Goal: Information Seeking & Learning: Compare options

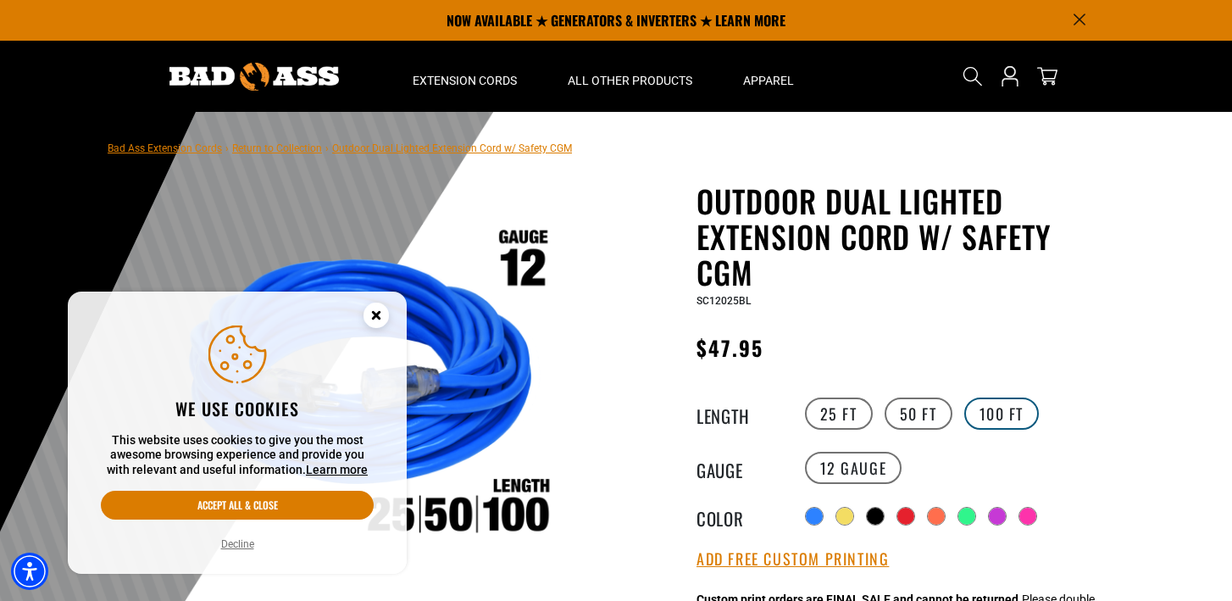
click at [995, 411] on label "100 FT" at bounding box center [1001, 413] width 75 height 32
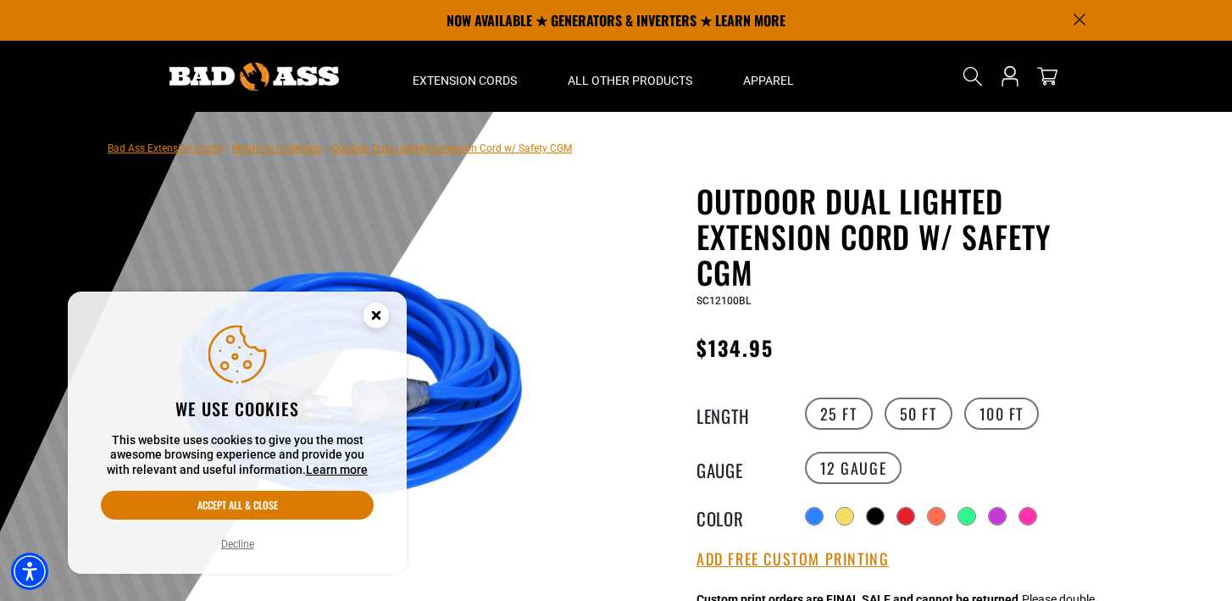
click at [378, 317] on icon "Close this option" at bounding box center [376, 315] width 6 height 6
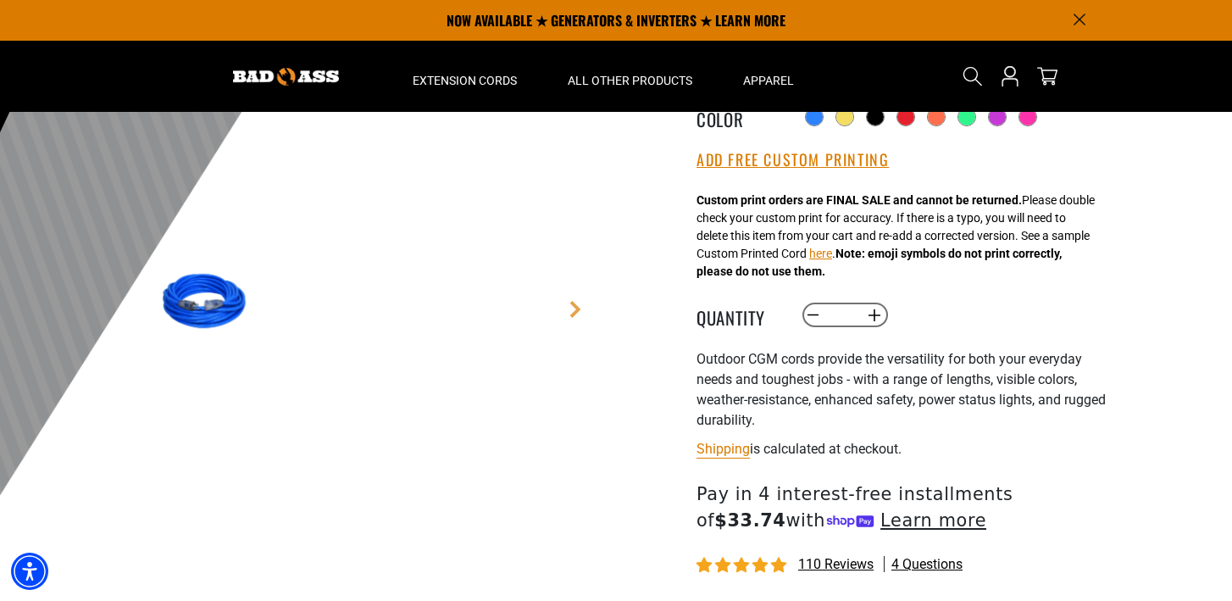
scroll to position [359, 0]
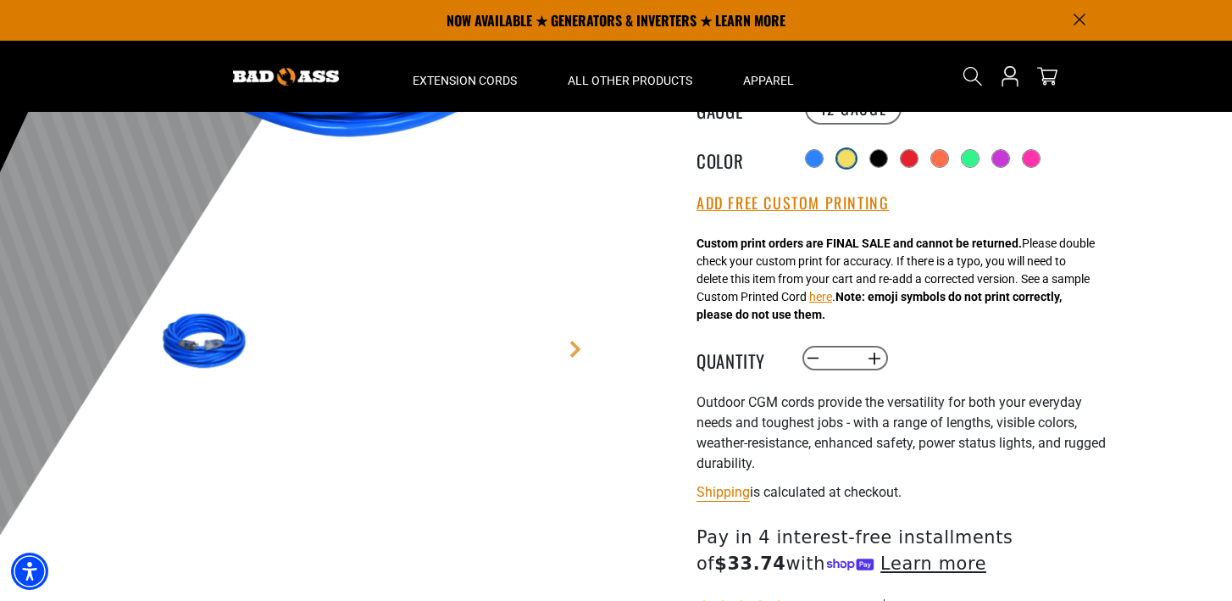
click at [842, 154] on div at bounding box center [846, 158] width 17 height 17
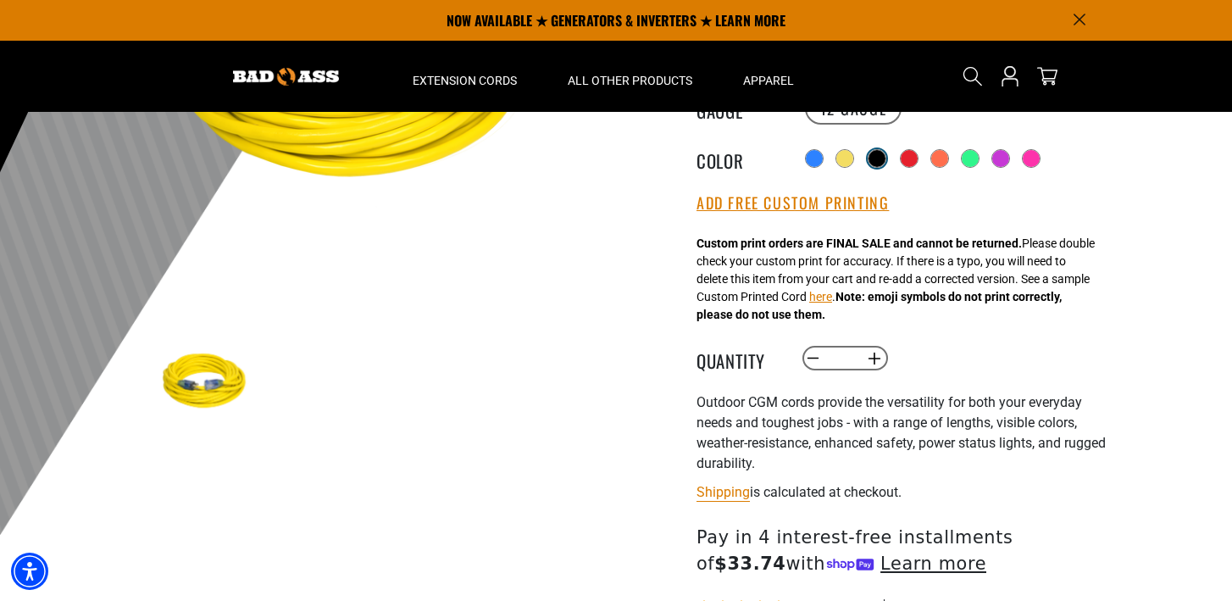
click at [883, 156] on div at bounding box center [876, 158] width 17 height 17
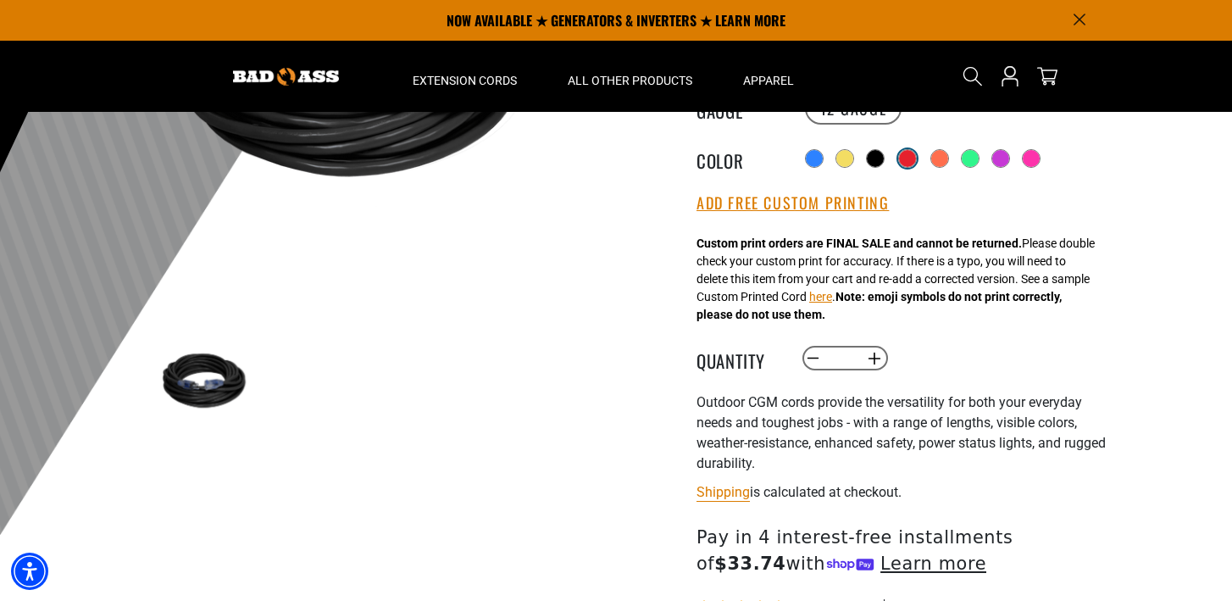
click at [907, 158] on div at bounding box center [907, 158] width 17 height 17
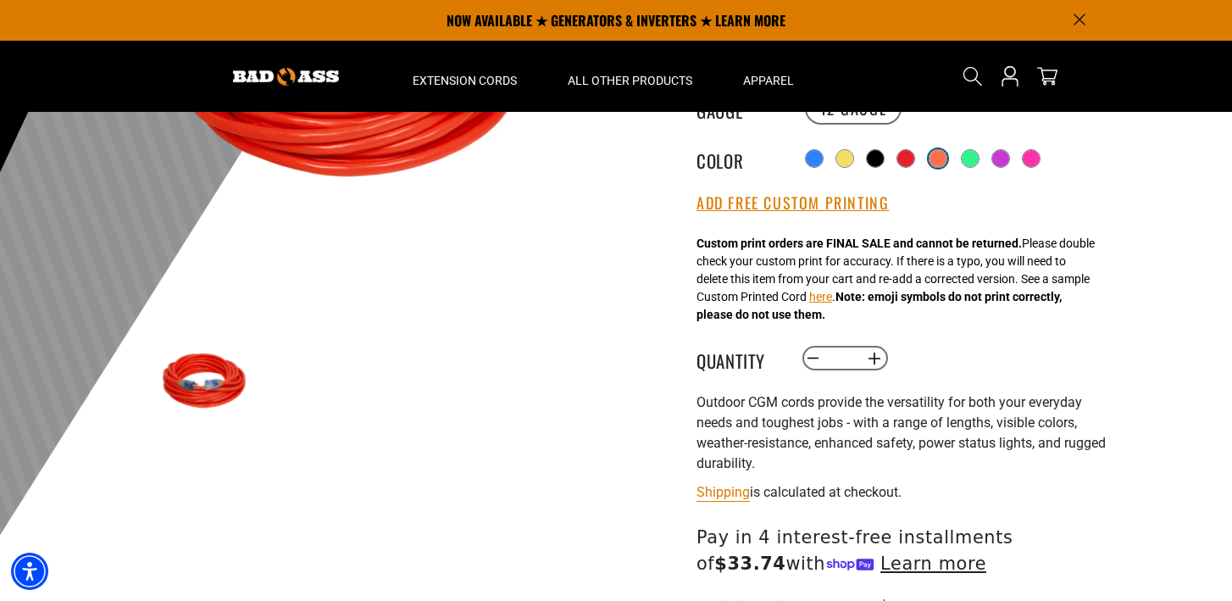
click at [937, 158] on div at bounding box center [937, 158] width 17 height 17
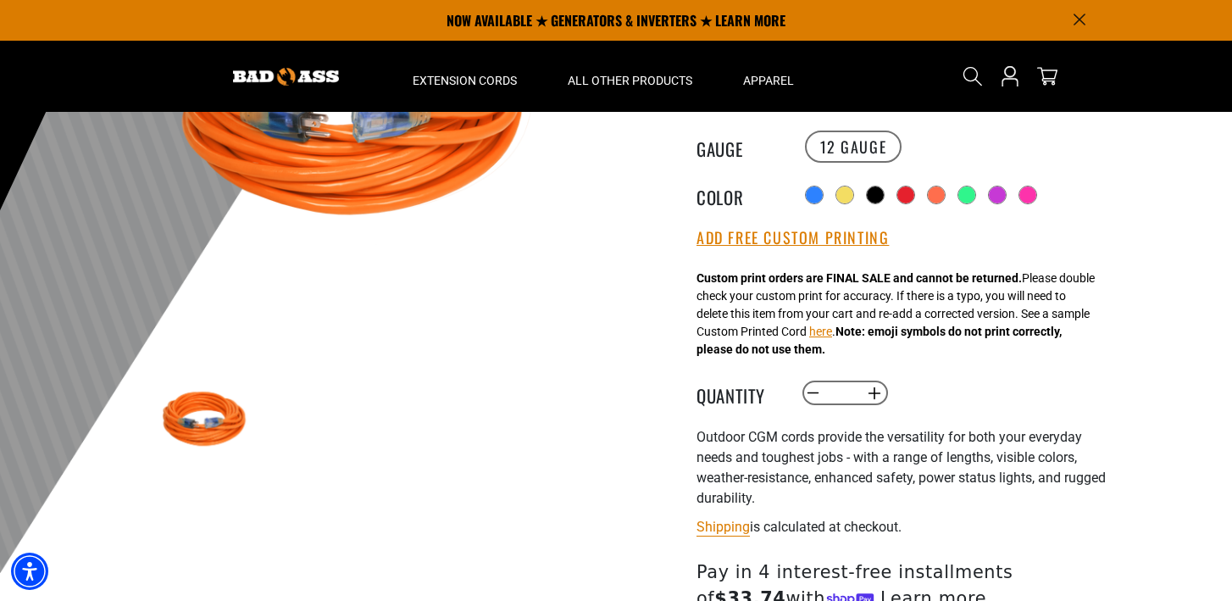
scroll to position [286, 0]
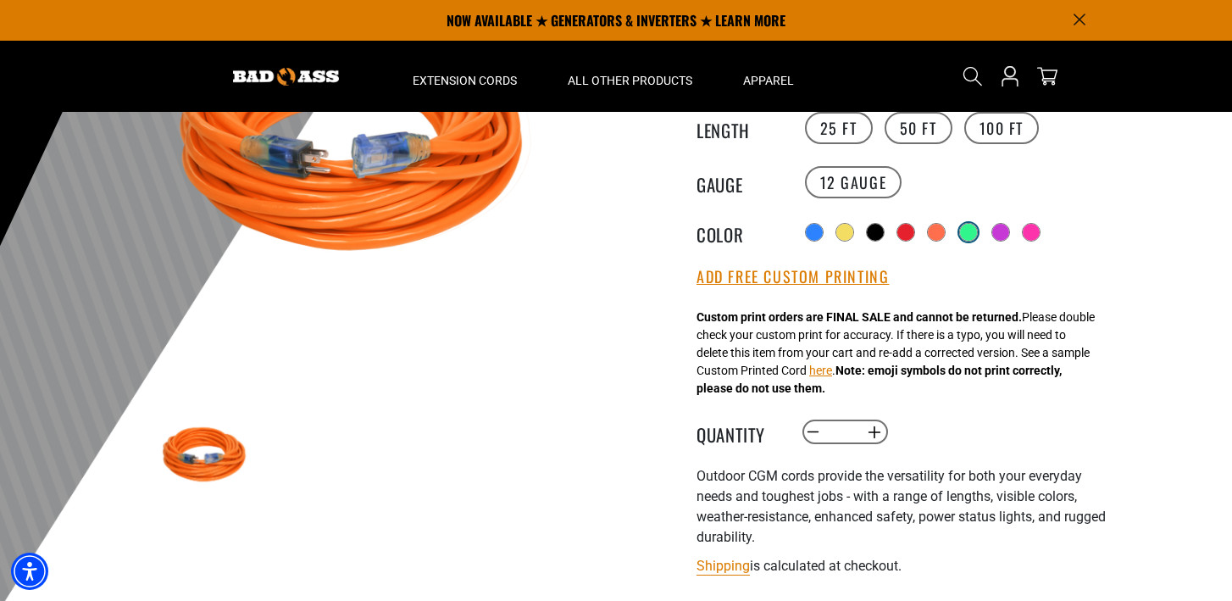
click at [967, 225] on div at bounding box center [968, 232] width 17 height 17
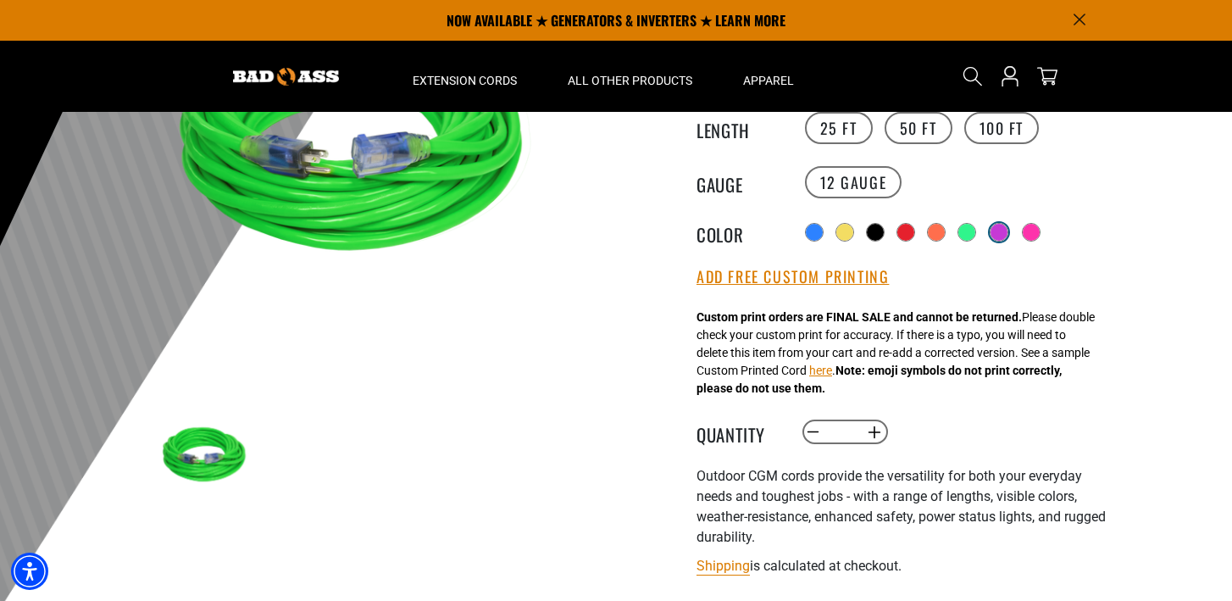
click at [992, 229] on div at bounding box center [999, 232] width 17 height 17
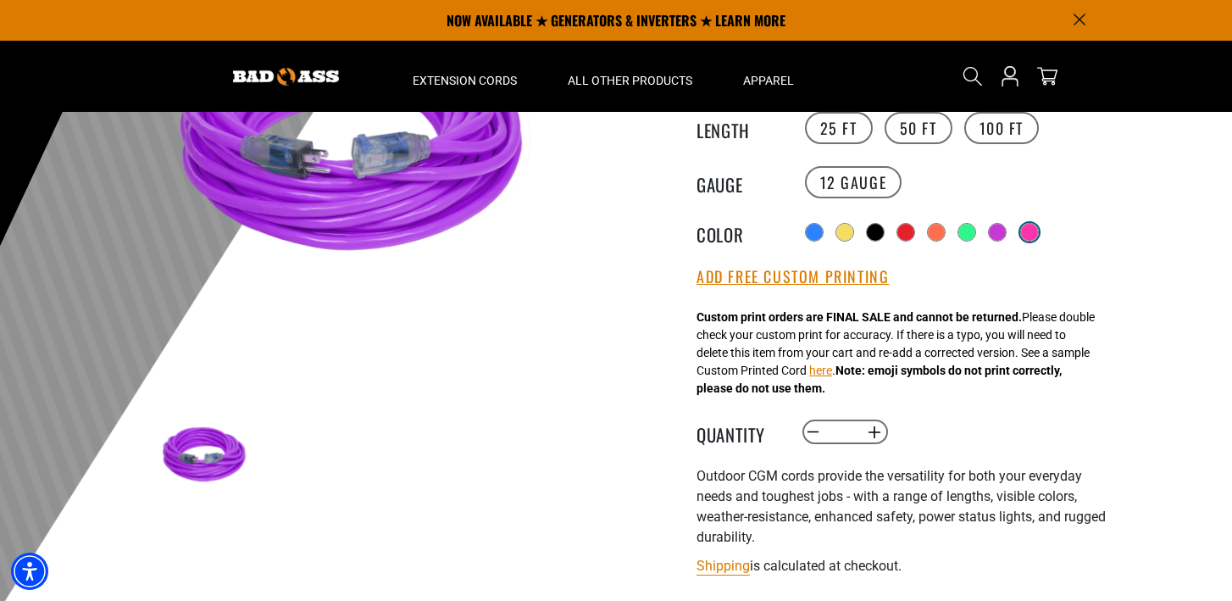
click at [1030, 228] on div at bounding box center [1029, 232] width 17 height 17
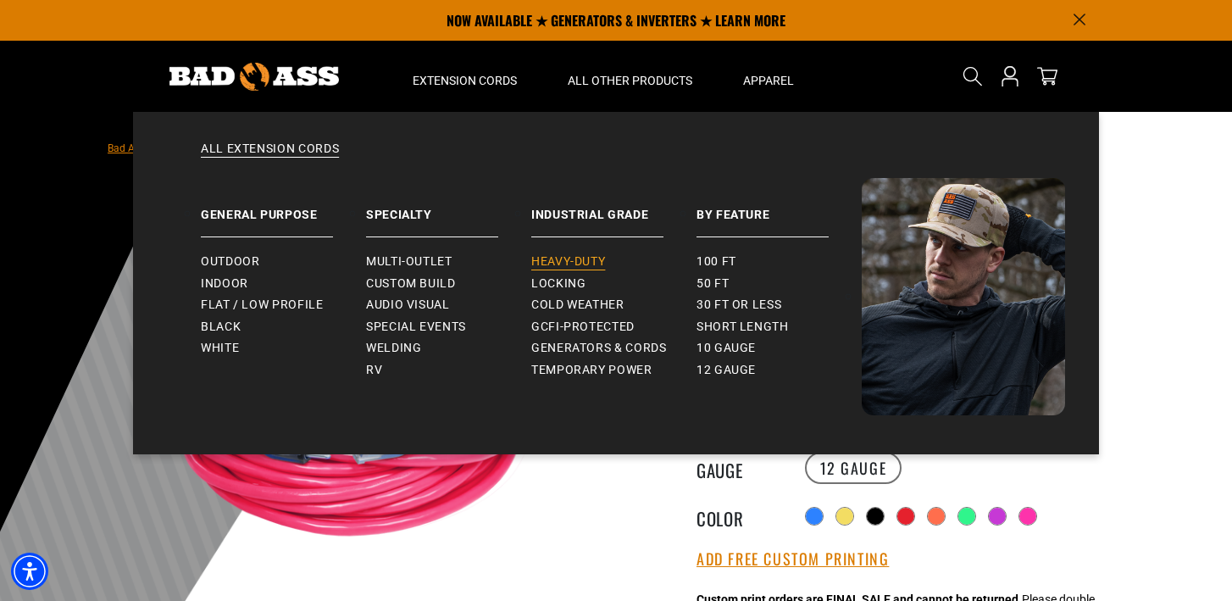
click at [579, 257] on span "Heavy-Duty" at bounding box center [568, 261] width 74 height 15
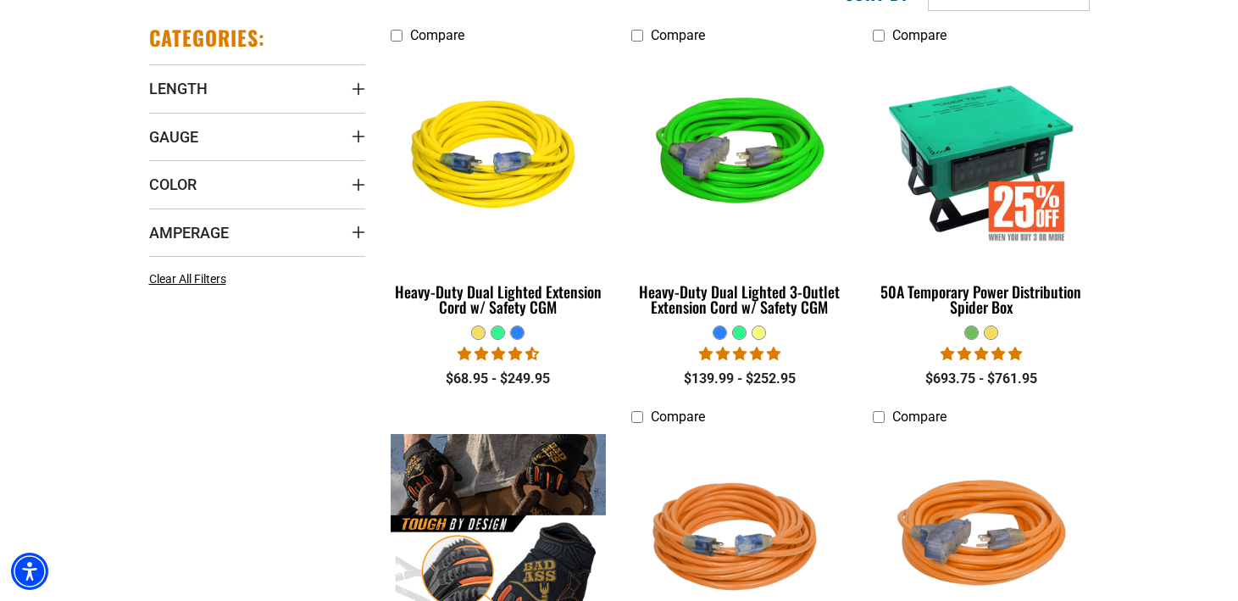
scroll to position [465, 0]
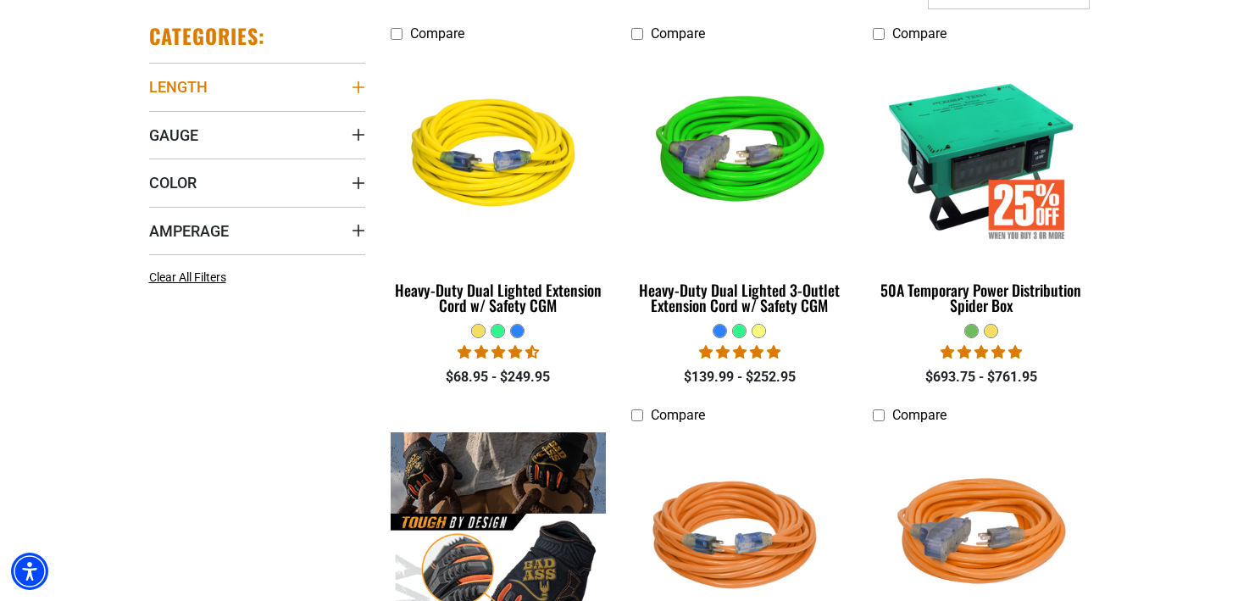
click at [353, 87] on icon "Length" at bounding box center [358, 87] width 12 height 12
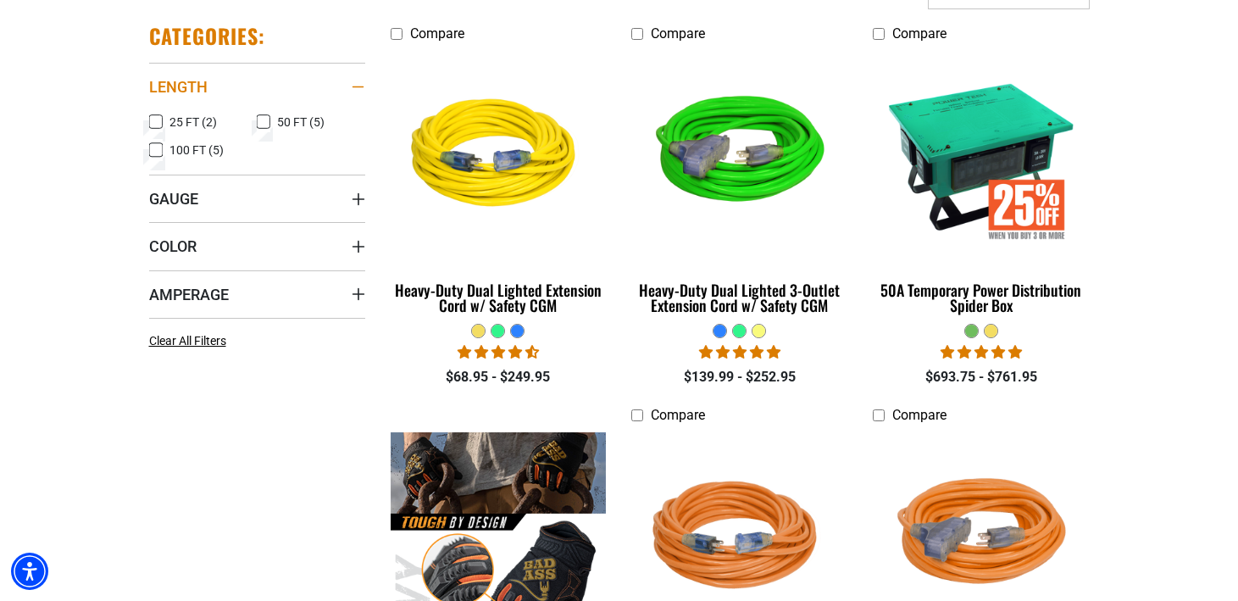
click at [362, 83] on div "Length" at bounding box center [359, 87] width 14 height 14
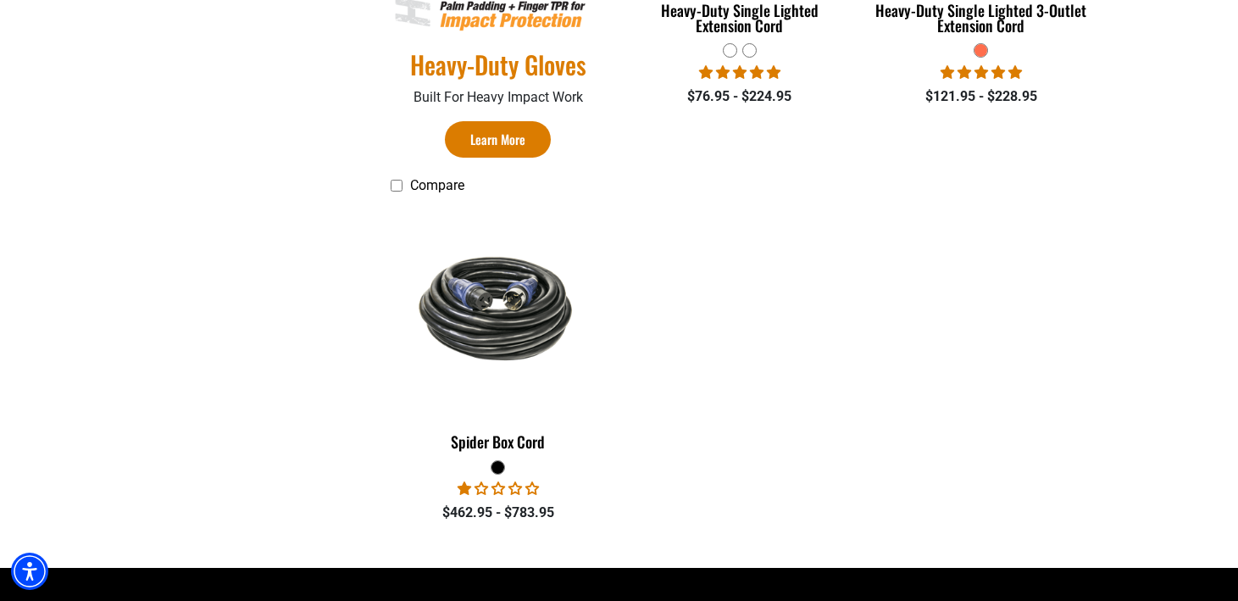
scroll to position [1157, 0]
